Goal: Task Accomplishment & Management: Manage account settings

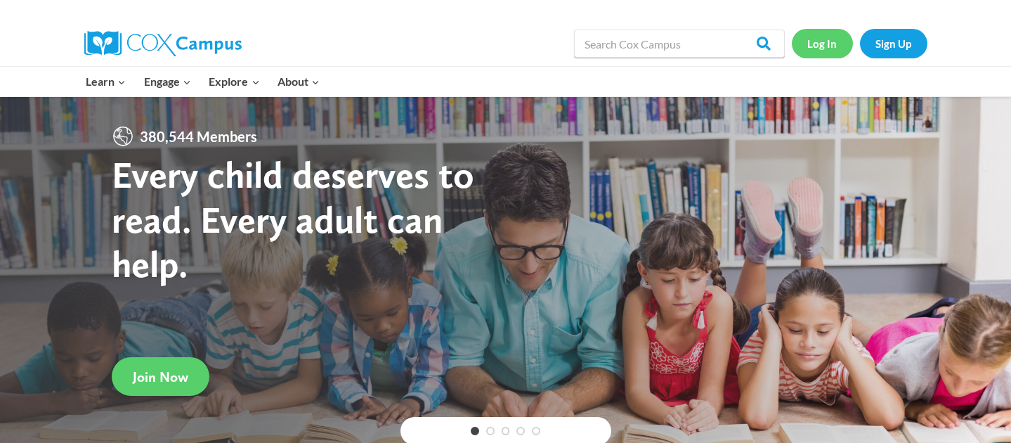
click at [818, 44] on link "Log In" at bounding box center [822, 43] width 61 height 29
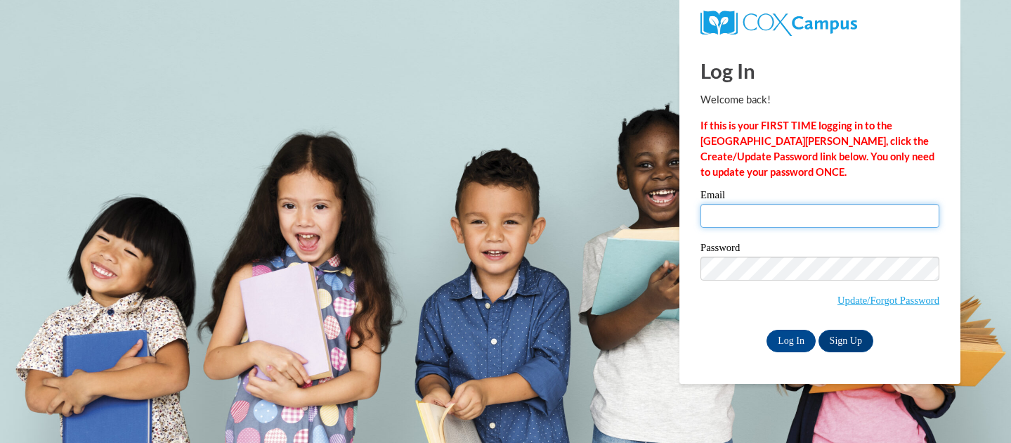
click at [759, 210] on input "Email" at bounding box center [820, 216] width 239 height 24
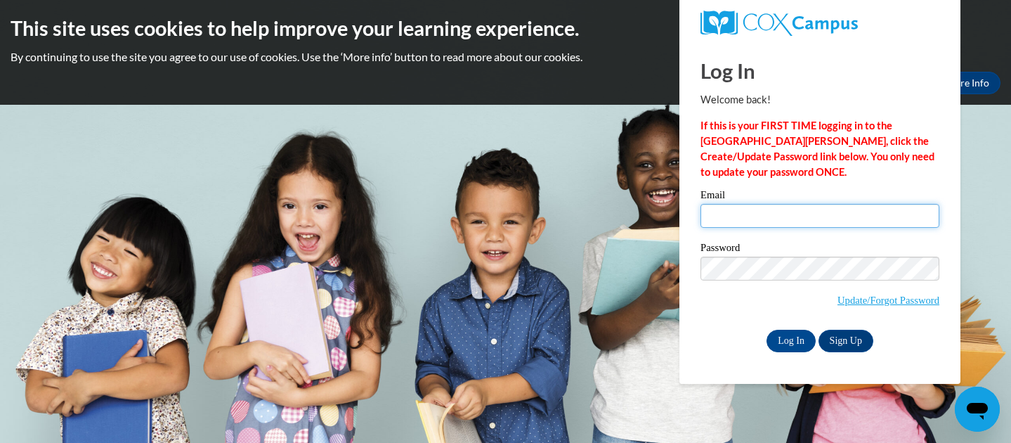
type input "mspellman@waukesha.k12.wi.us"
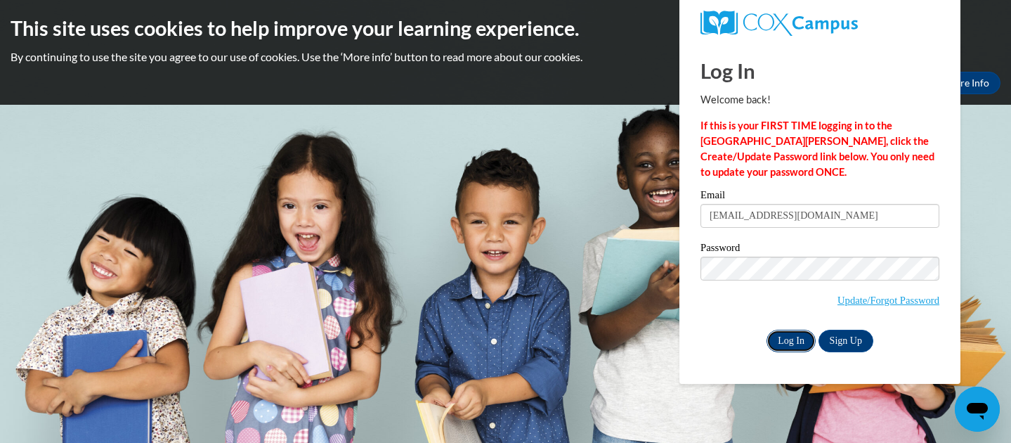
click at [773, 340] on input "Log In" at bounding box center [791, 341] width 49 height 22
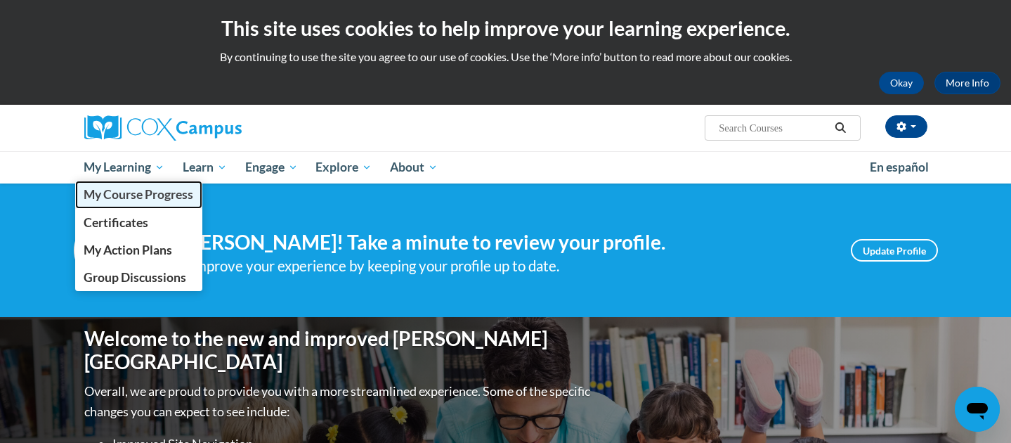
click at [150, 190] on span "My Course Progress" at bounding box center [139, 194] width 110 height 15
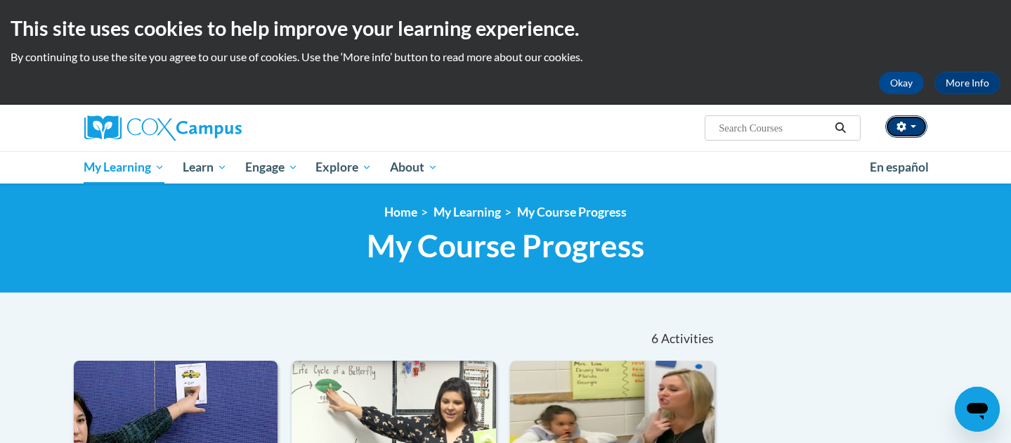
click at [918, 128] on button "button" at bounding box center [906, 126] width 42 height 22
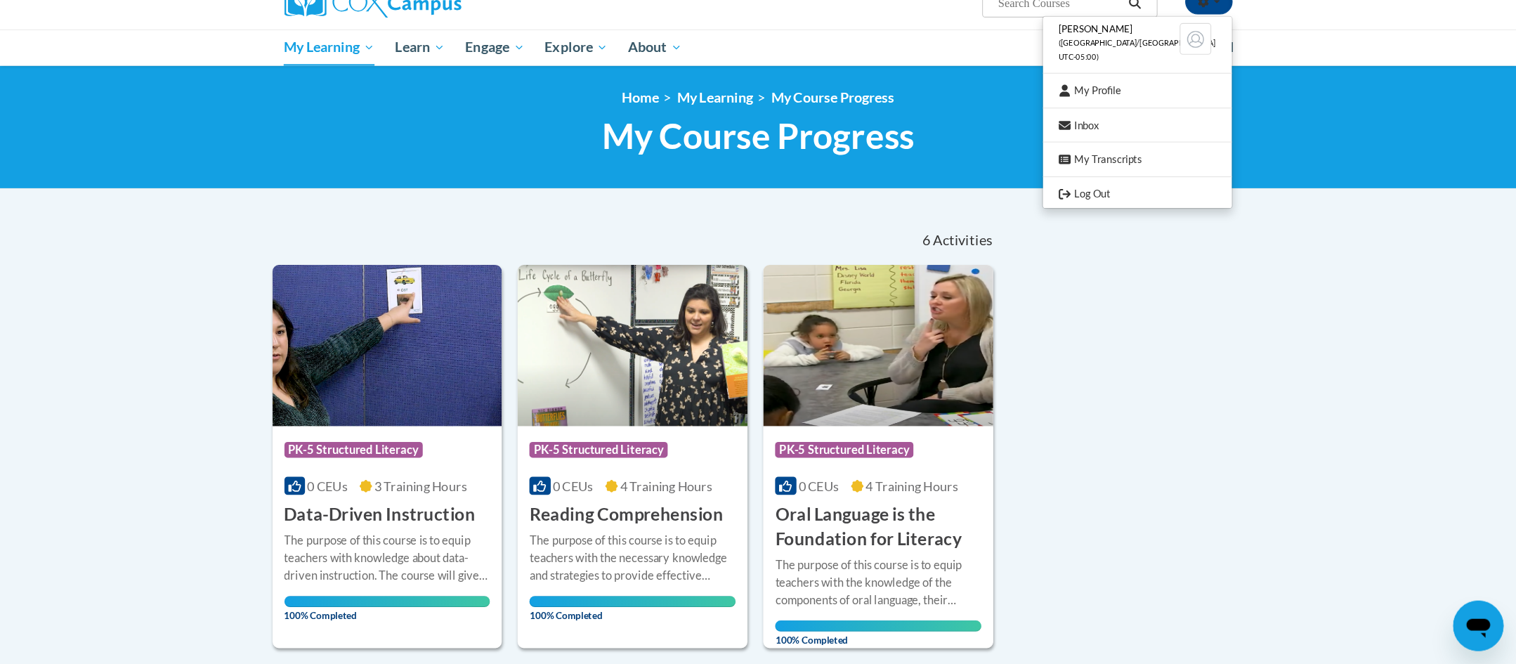
scroll to position [125, 0]
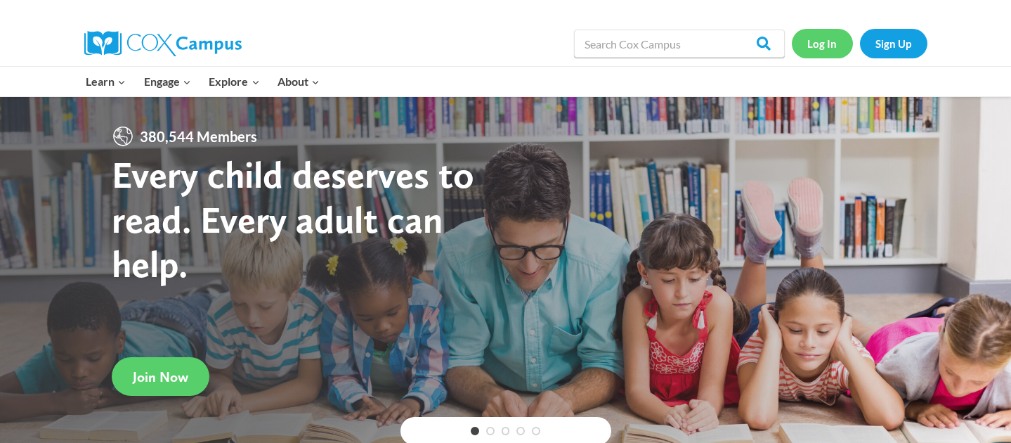
click at [813, 39] on link "Log In" at bounding box center [822, 43] width 61 height 29
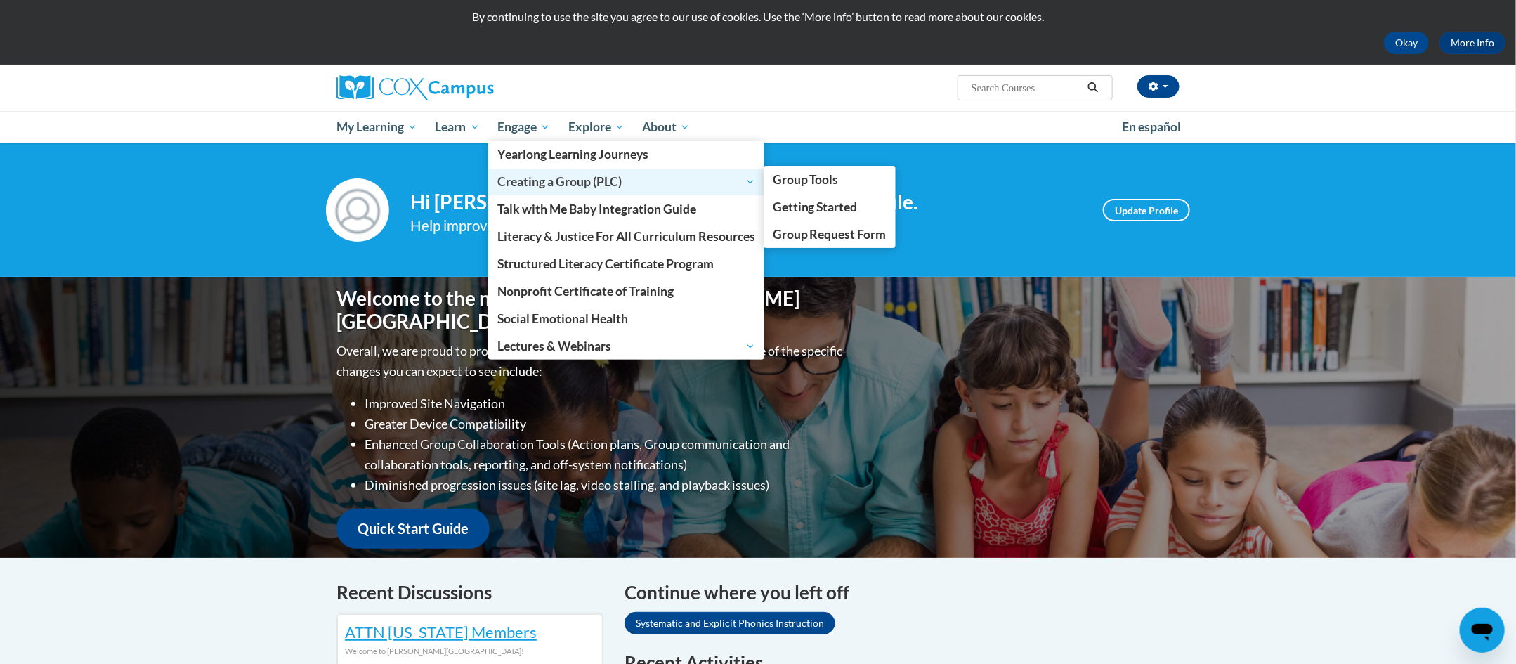
scroll to position [30, 0]
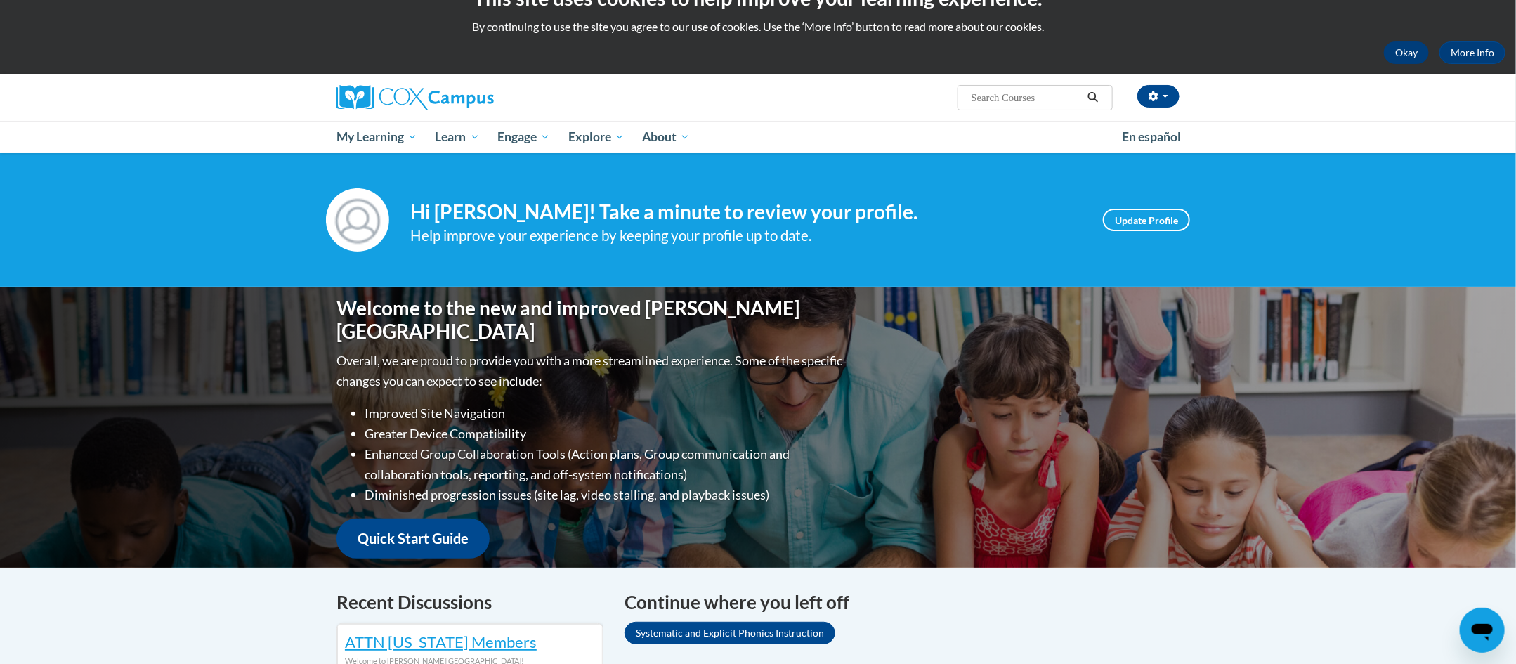
click at [1407, 53] on button "Okay" at bounding box center [1406, 52] width 45 height 22
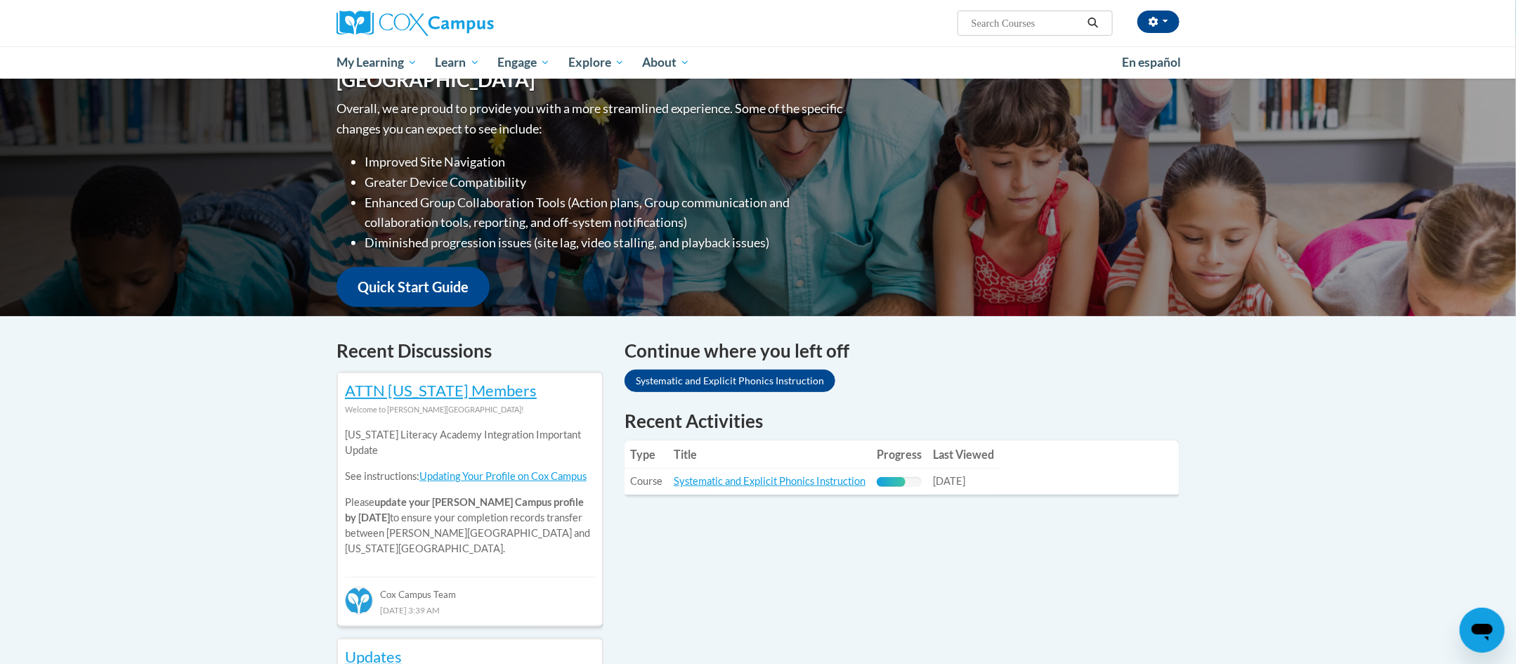
scroll to position [0, 0]
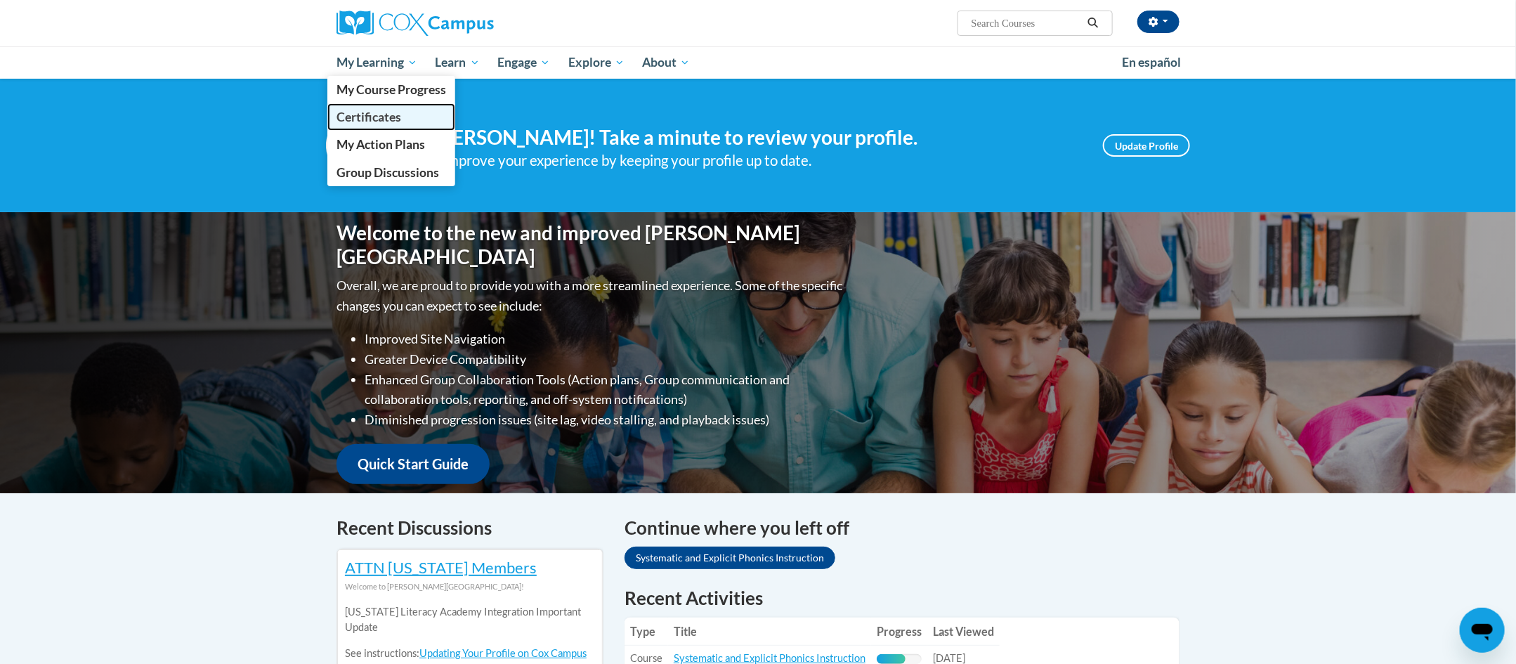
click at [375, 114] on span "Certificates" at bounding box center [369, 117] width 65 height 15
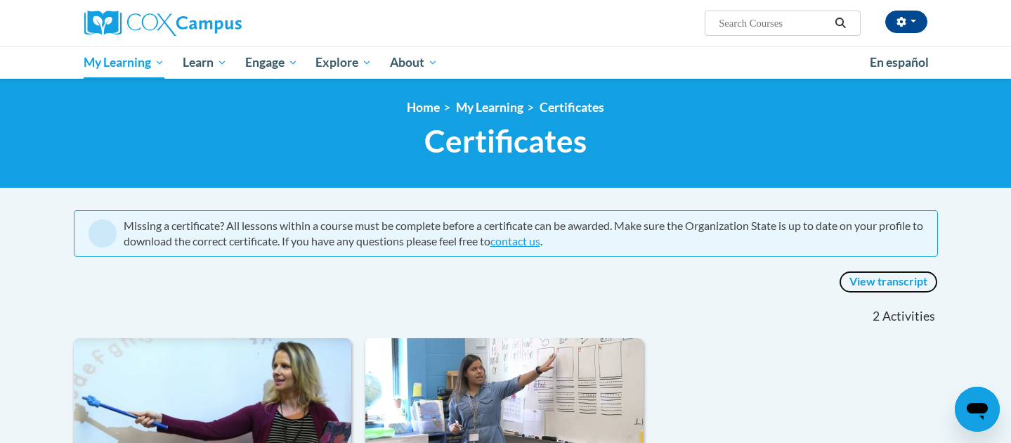
click at [892, 288] on link "View transcript" at bounding box center [888, 282] width 99 height 22
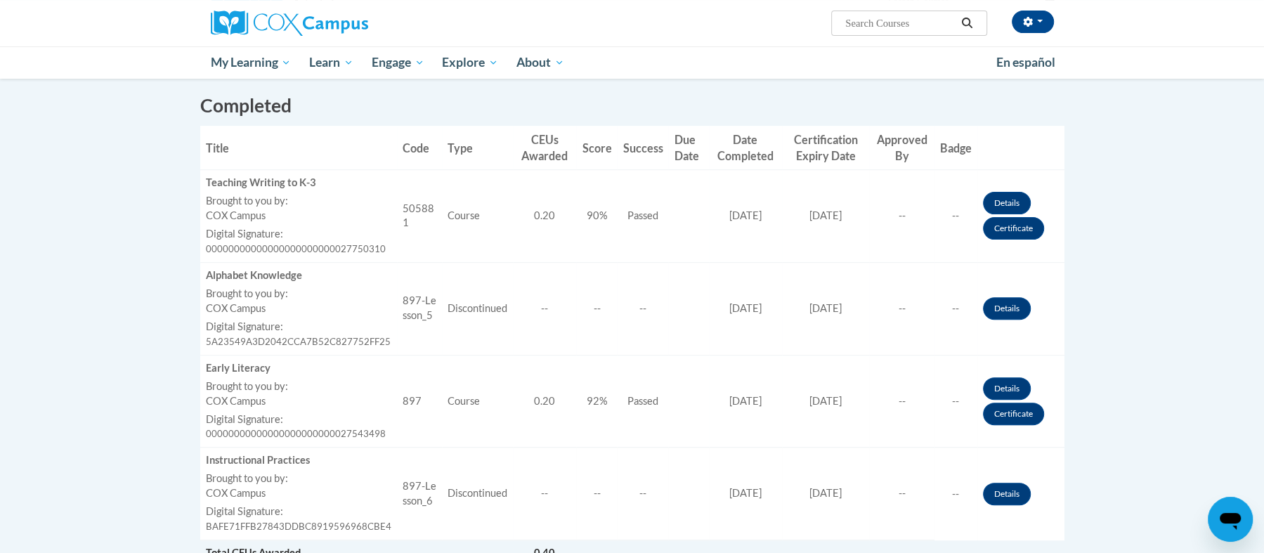
scroll to position [373, 0]
